Goal: Entertainment & Leisure: Consume media (video, audio)

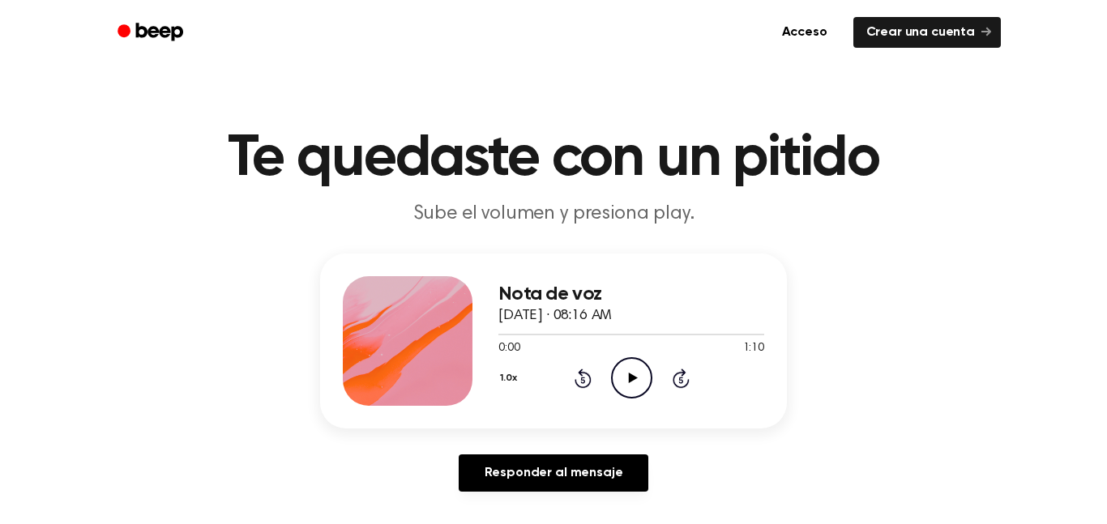
click at [628, 362] on icon "Play Audio" at bounding box center [631, 377] width 41 height 41
click at [628, 362] on icon "Pause Audio" at bounding box center [631, 377] width 41 height 41
click at [500, 351] on font "0:00" at bounding box center [508, 348] width 21 height 11
click at [623, 383] on icon "Play Audio" at bounding box center [631, 377] width 41 height 41
click at [623, 383] on icon "Pause Audio" at bounding box center [631, 377] width 41 height 41
